Goal: Task Accomplishment & Management: Use online tool/utility

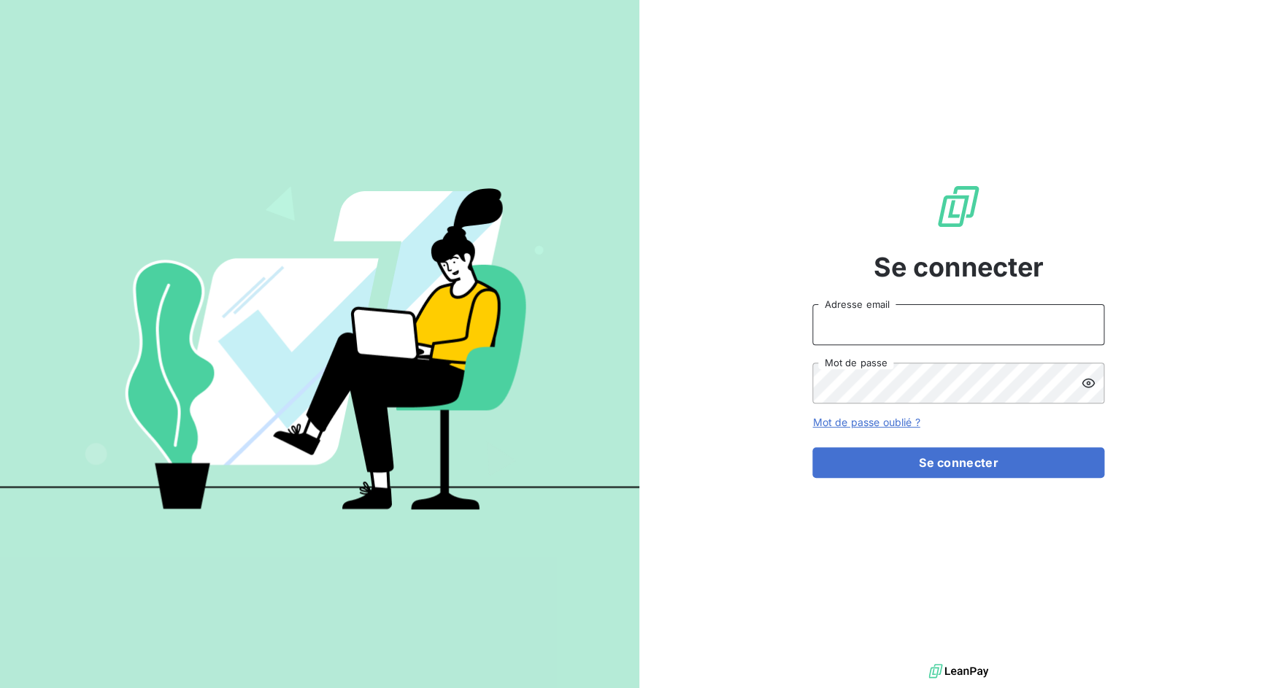
click at [869, 326] on input "Adresse email" at bounding box center [958, 324] width 292 height 41
drag, startPoint x: 865, startPoint y: 325, endPoint x: 912, endPoint y: 325, distance: 47.4
click at [912, 325] on input "admin@3dcelo" at bounding box center [958, 324] width 292 height 41
type input "admin@lpgbenelux"
click at [812, 447] on button "Se connecter" at bounding box center [958, 462] width 292 height 31
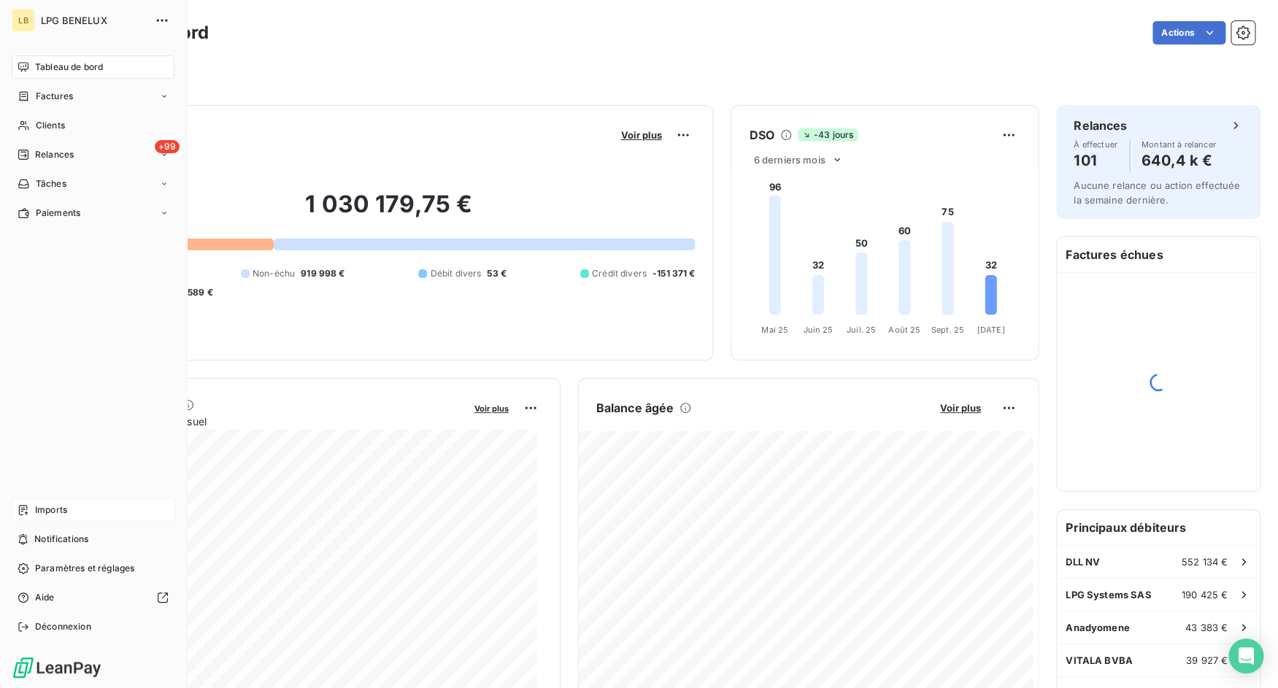
click at [36, 505] on span "Imports" at bounding box center [51, 510] width 32 height 13
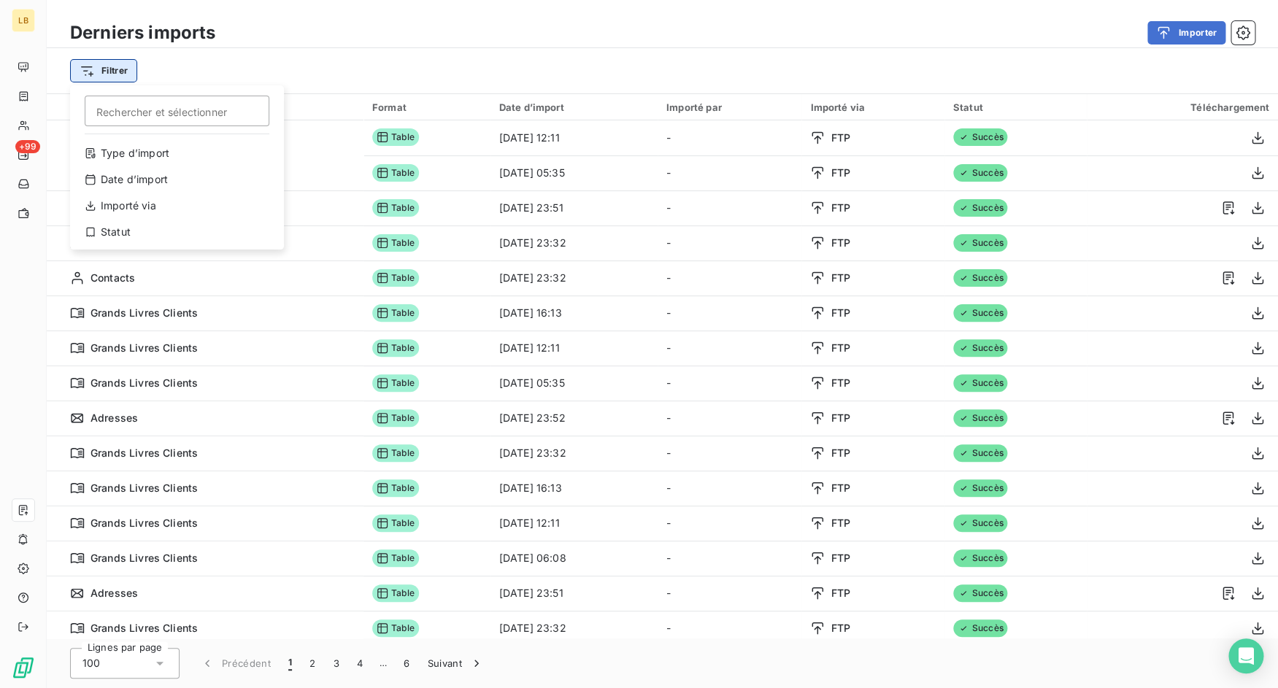
click at [133, 80] on html "LB +99 Derniers imports Importer Filtrer Rechercher et sélectionner Type d’impo…" at bounding box center [639, 344] width 1278 height 688
click at [159, 153] on div "Type d’import" at bounding box center [177, 153] width 202 height 23
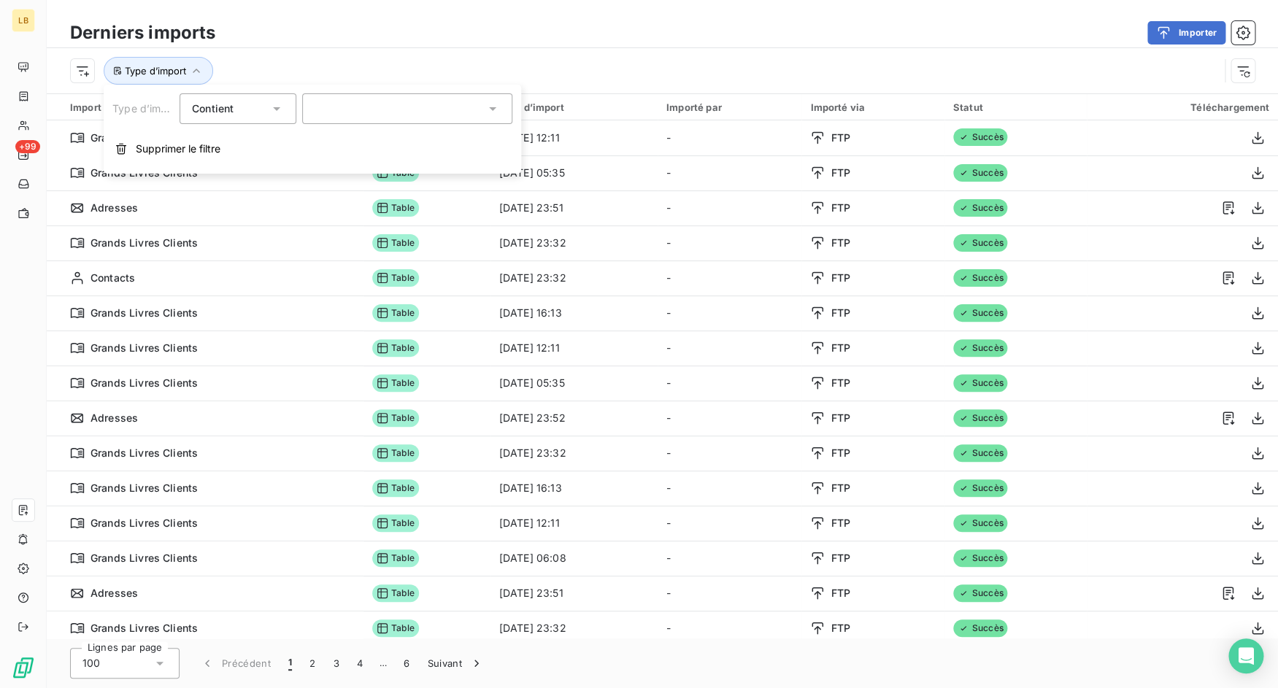
click at [383, 111] on div at bounding box center [407, 108] width 210 height 31
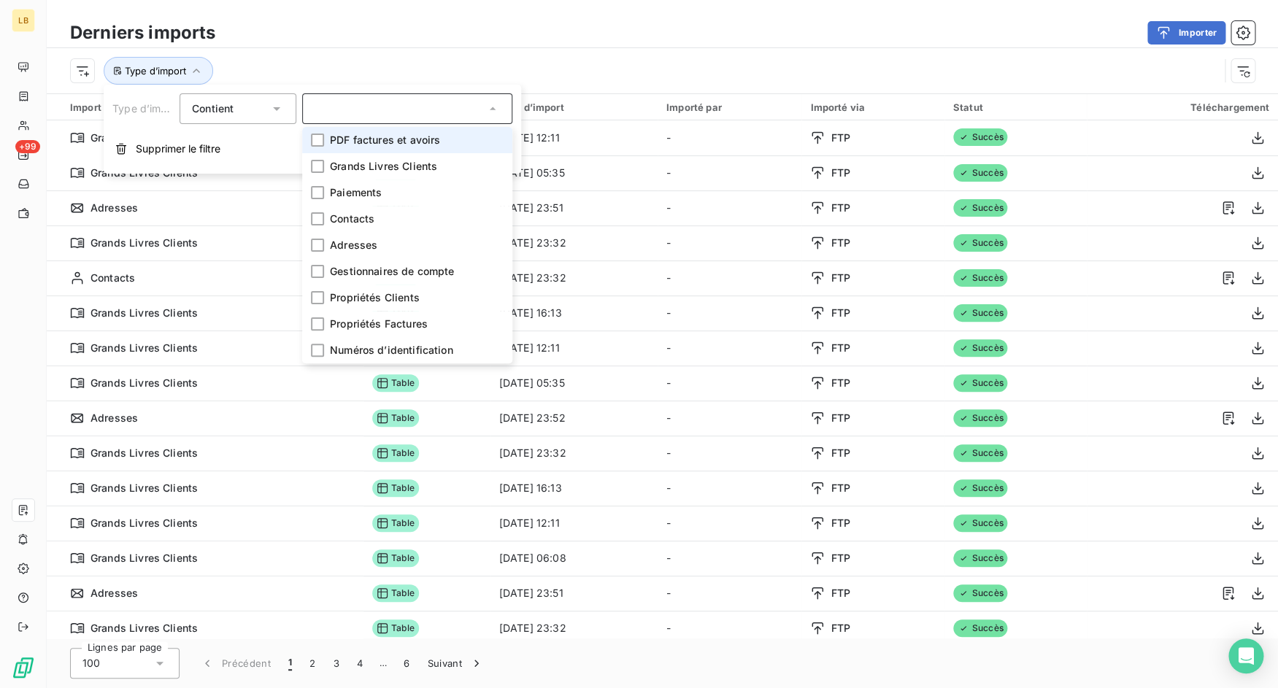
click at [381, 147] on span "PDF factures et avoirs" at bounding box center [385, 140] width 110 height 15
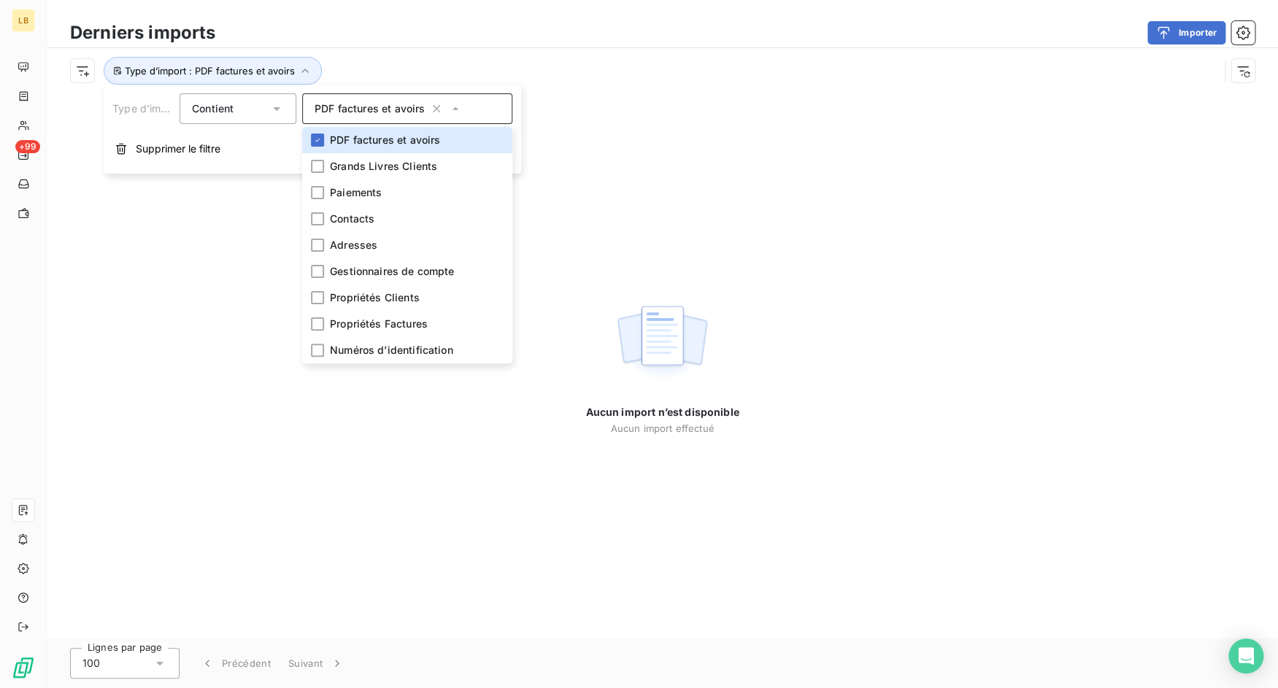
click at [514, 46] on div "Derniers imports Importer" at bounding box center [662, 33] width 1231 height 31
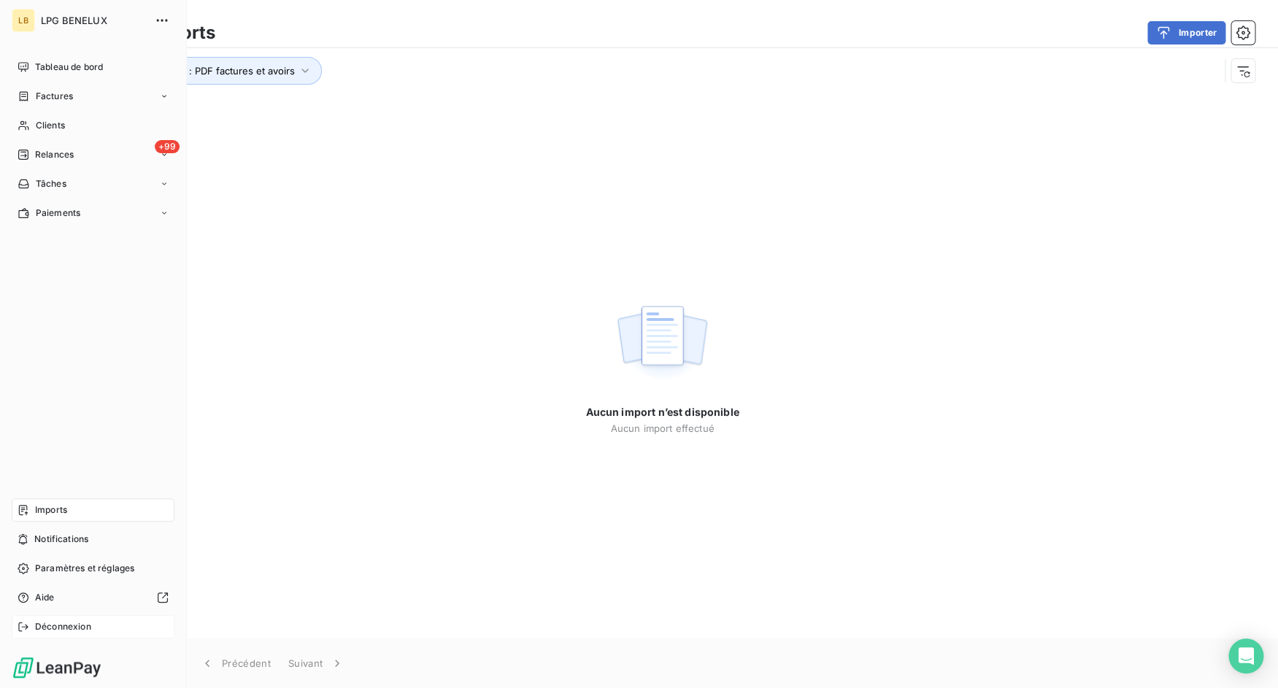
click at [35, 618] on div "Déconnexion" at bounding box center [93, 626] width 163 height 23
